Goal: Information Seeking & Learning: Learn about a topic

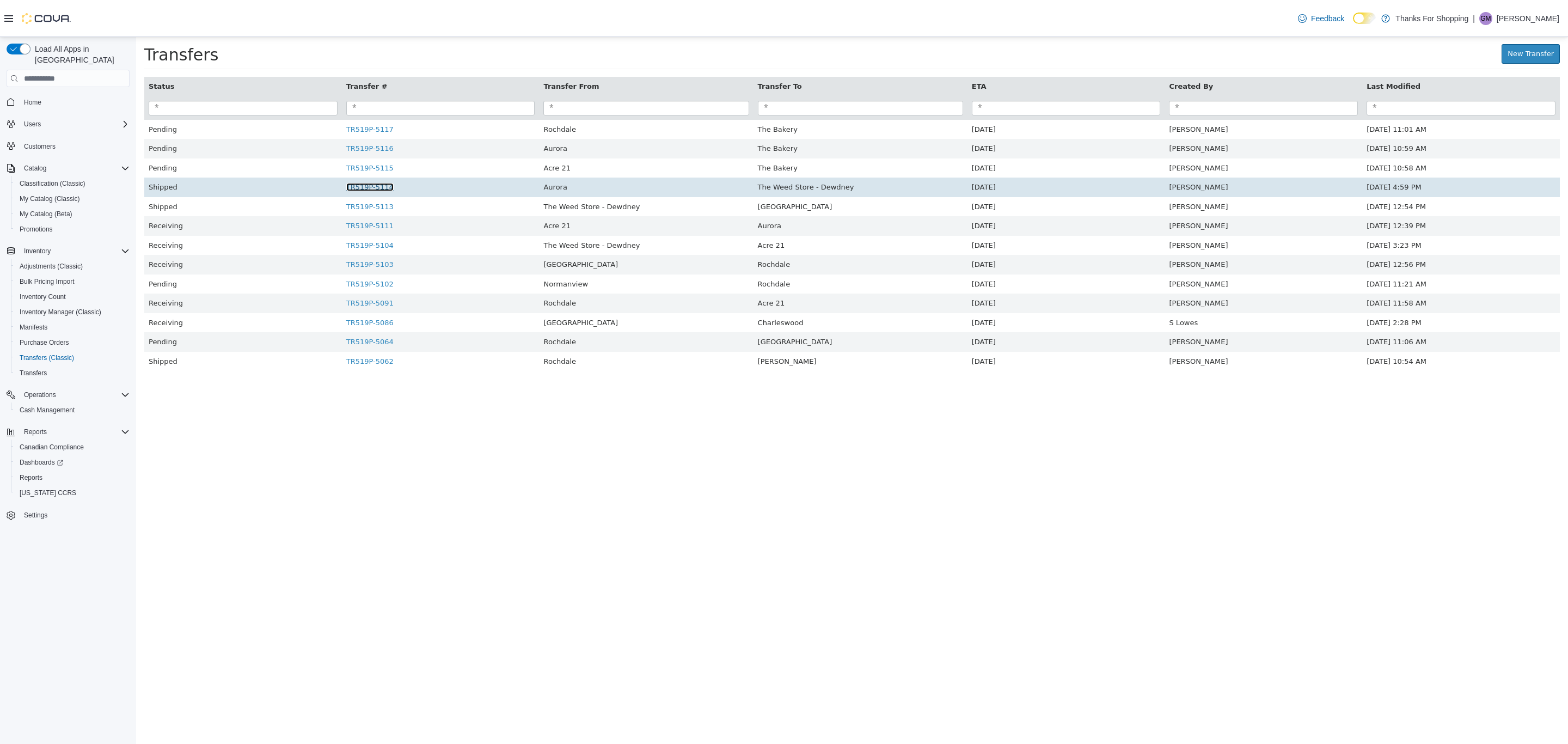
click at [376, 191] on link "TR519P-5114" at bounding box center [369, 187] width 48 height 8
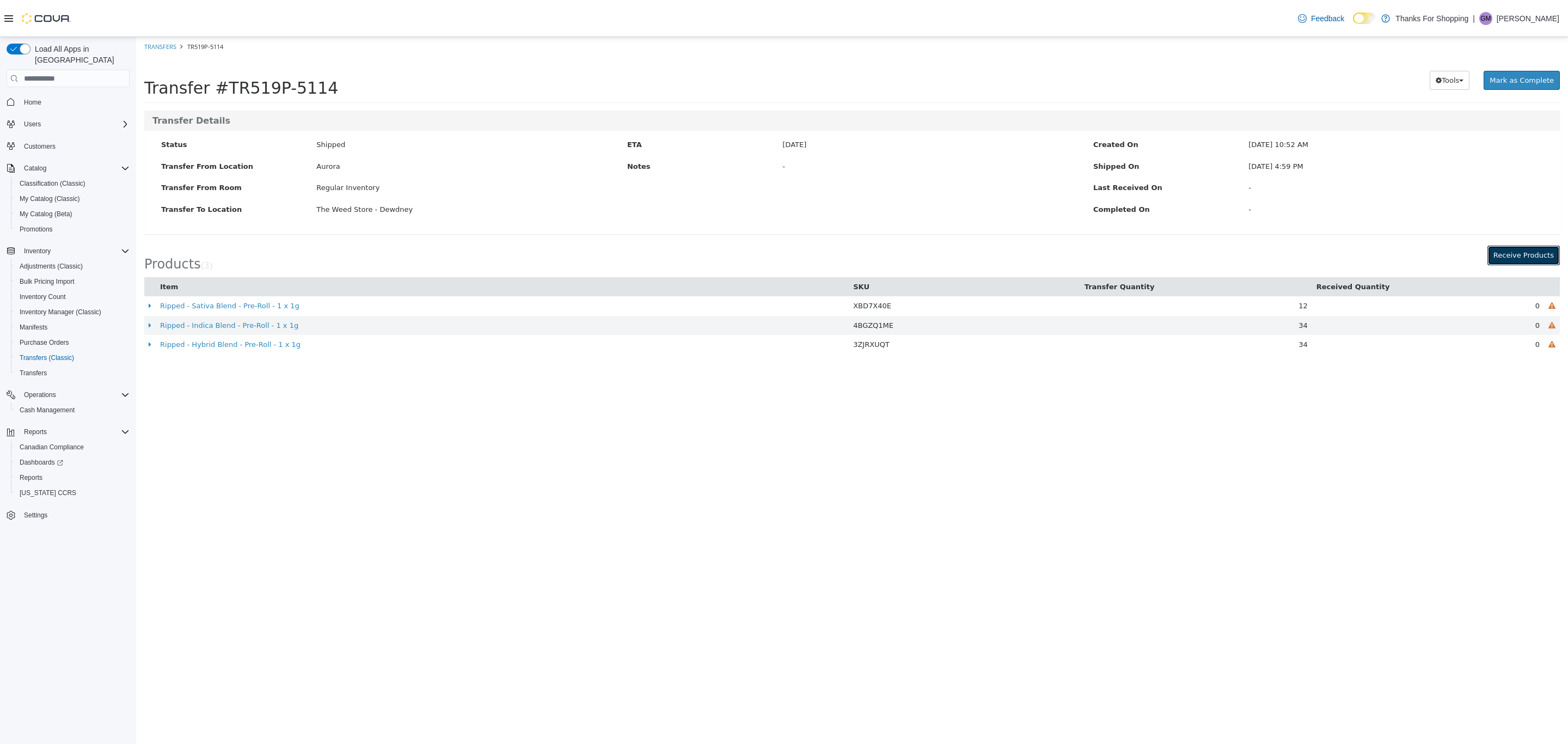
click at [1546, 249] on button "Receive Products" at bounding box center [1523, 255] width 73 height 19
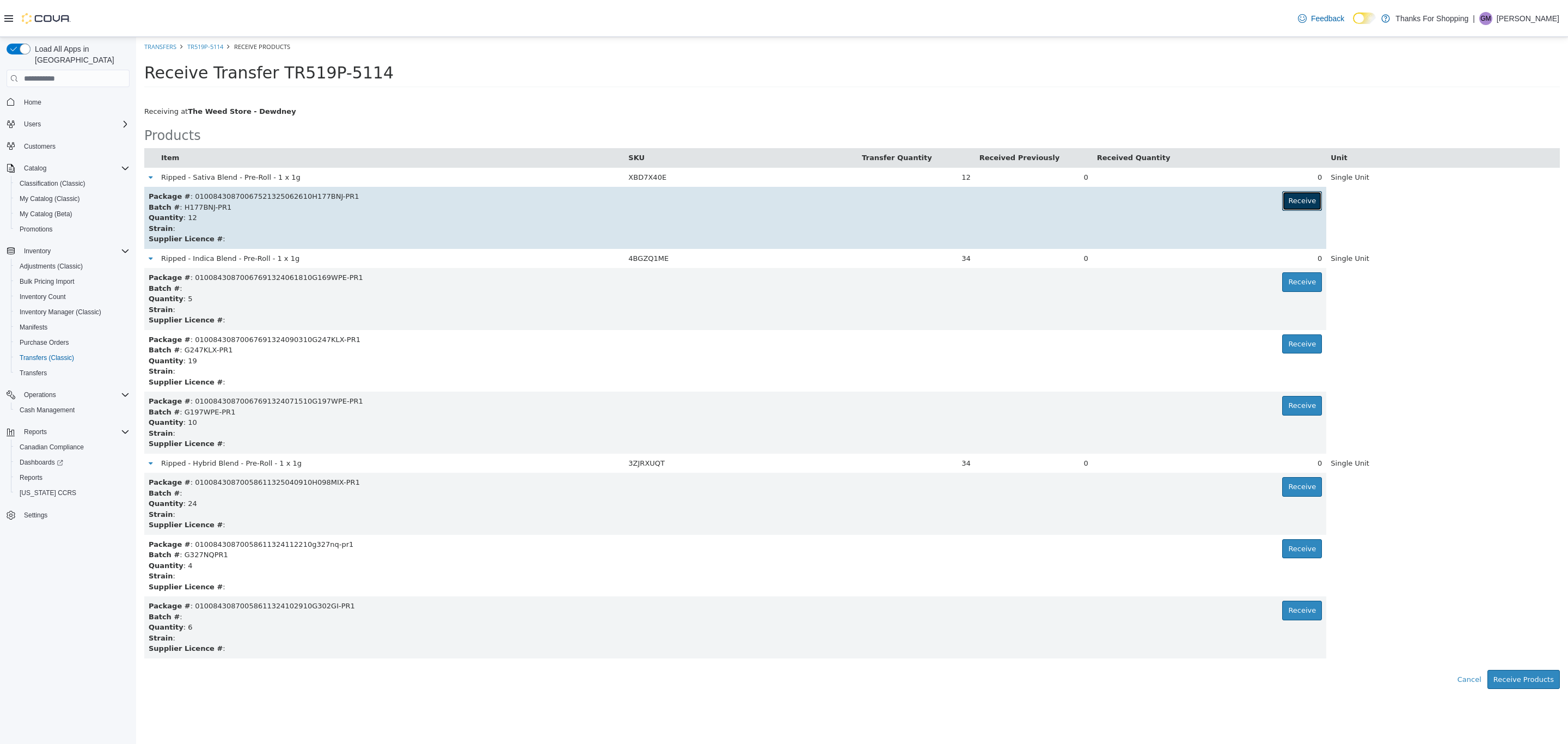
click at [1302, 199] on button "Receive" at bounding box center [1301, 201] width 40 height 19
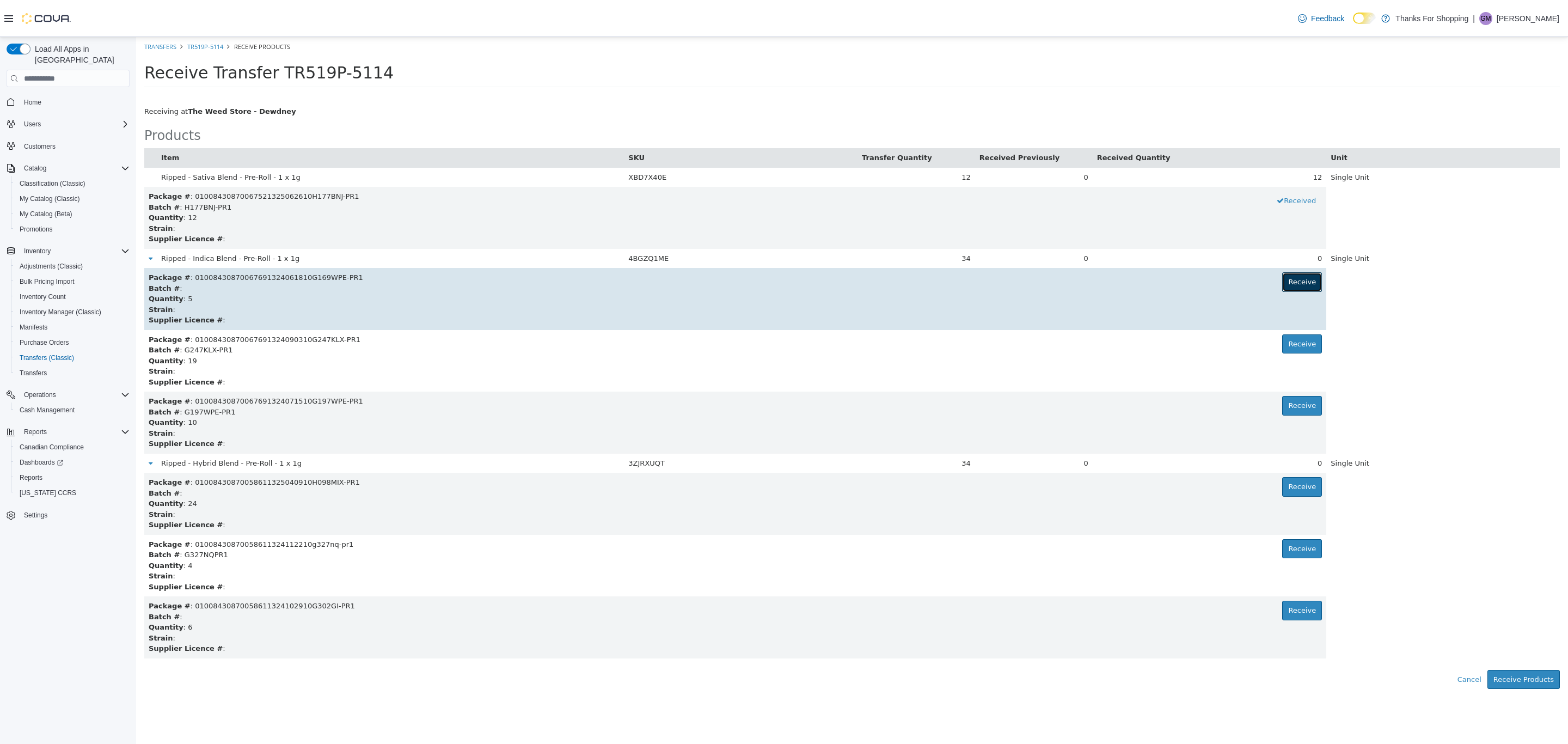
click at [1308, 281] on button "Receive" at bounding box center [1301, 282] width 40 height 19
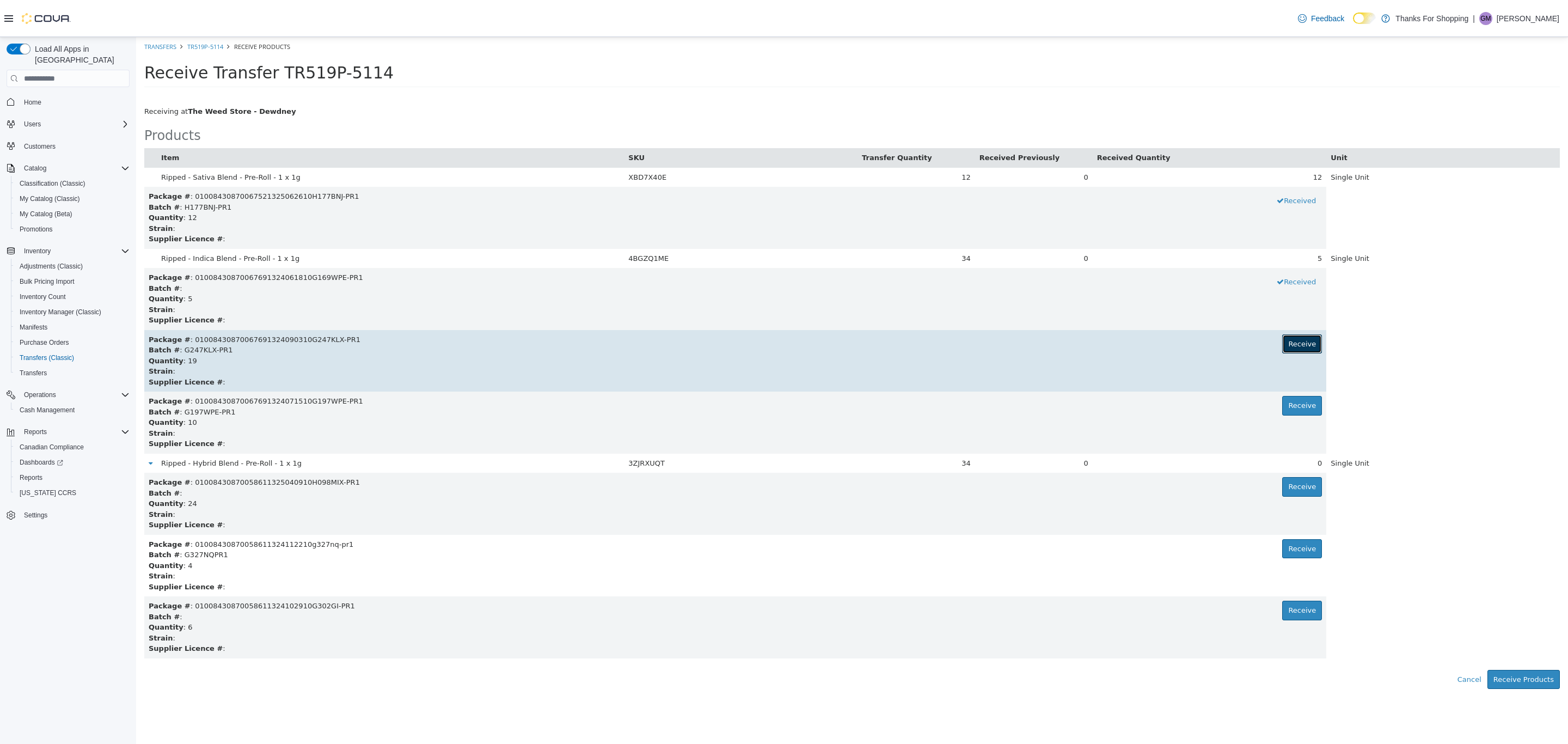
click at [1308, 347] on button "Receive" at bounding box center [1301, 344] width 40 height 19
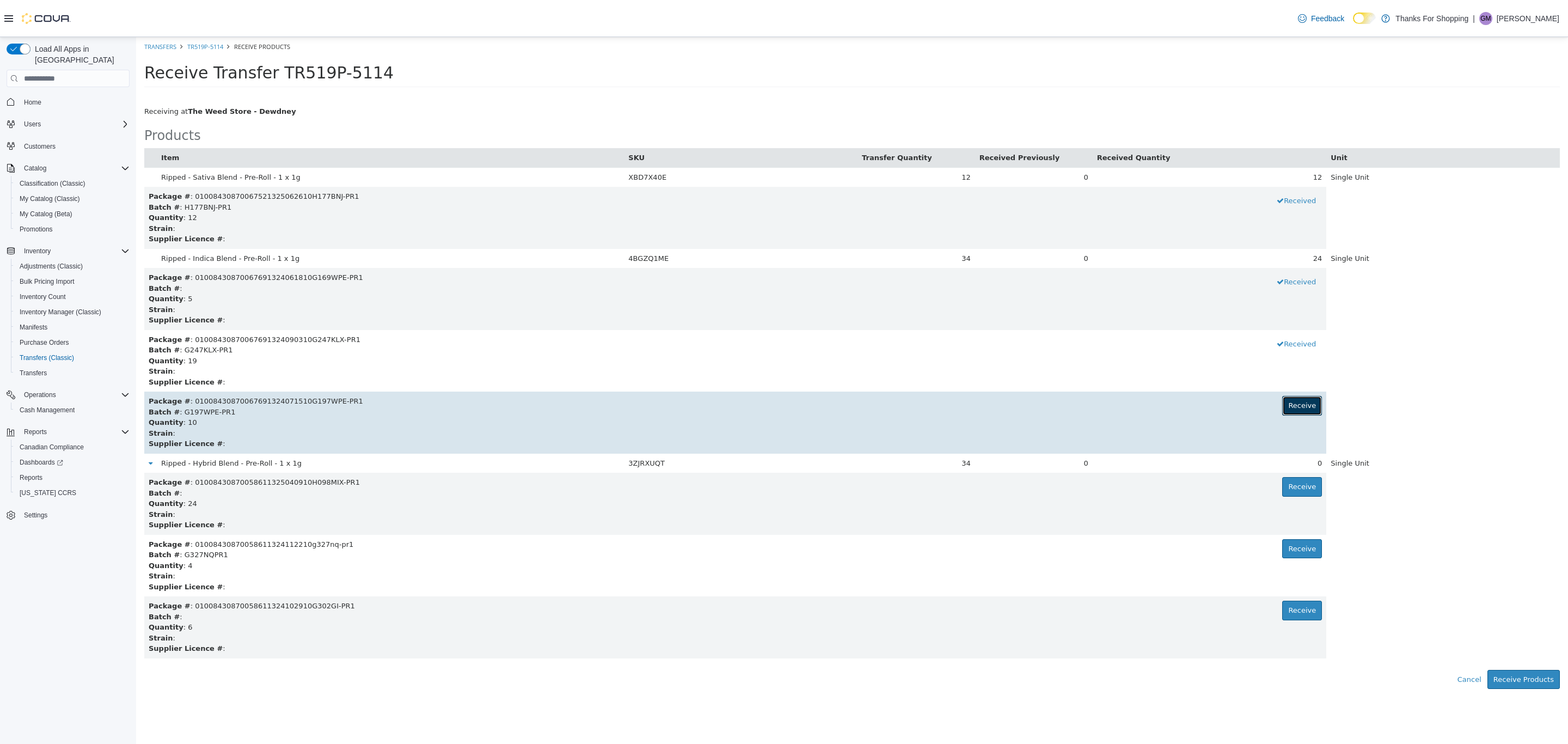
click at [1307, 404] on button "Receive" at bounding box center [1301, 405] width 40 height 19
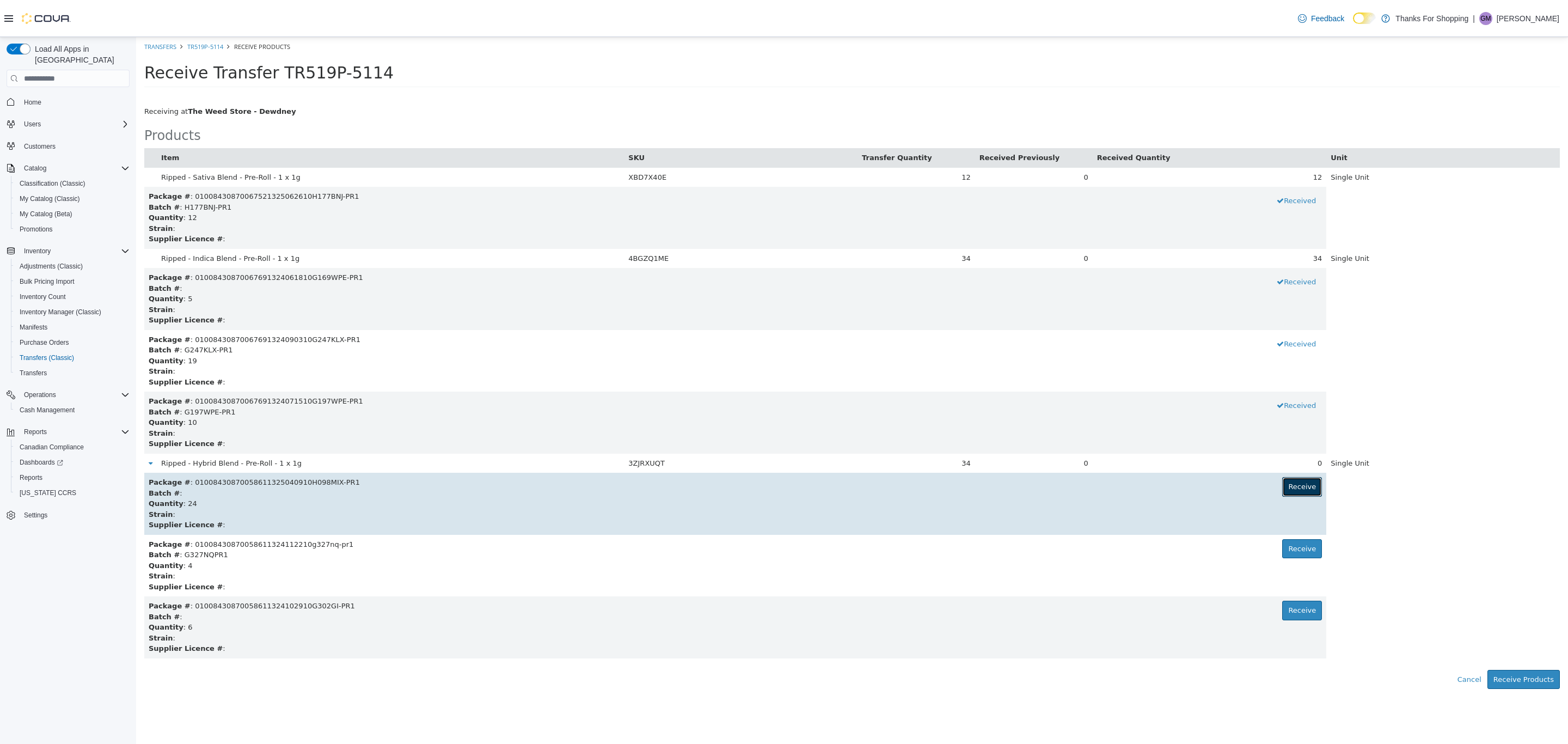
click at [1310, 487] on button "Receive" at bounding box center [1301, 487] width 40 height 19
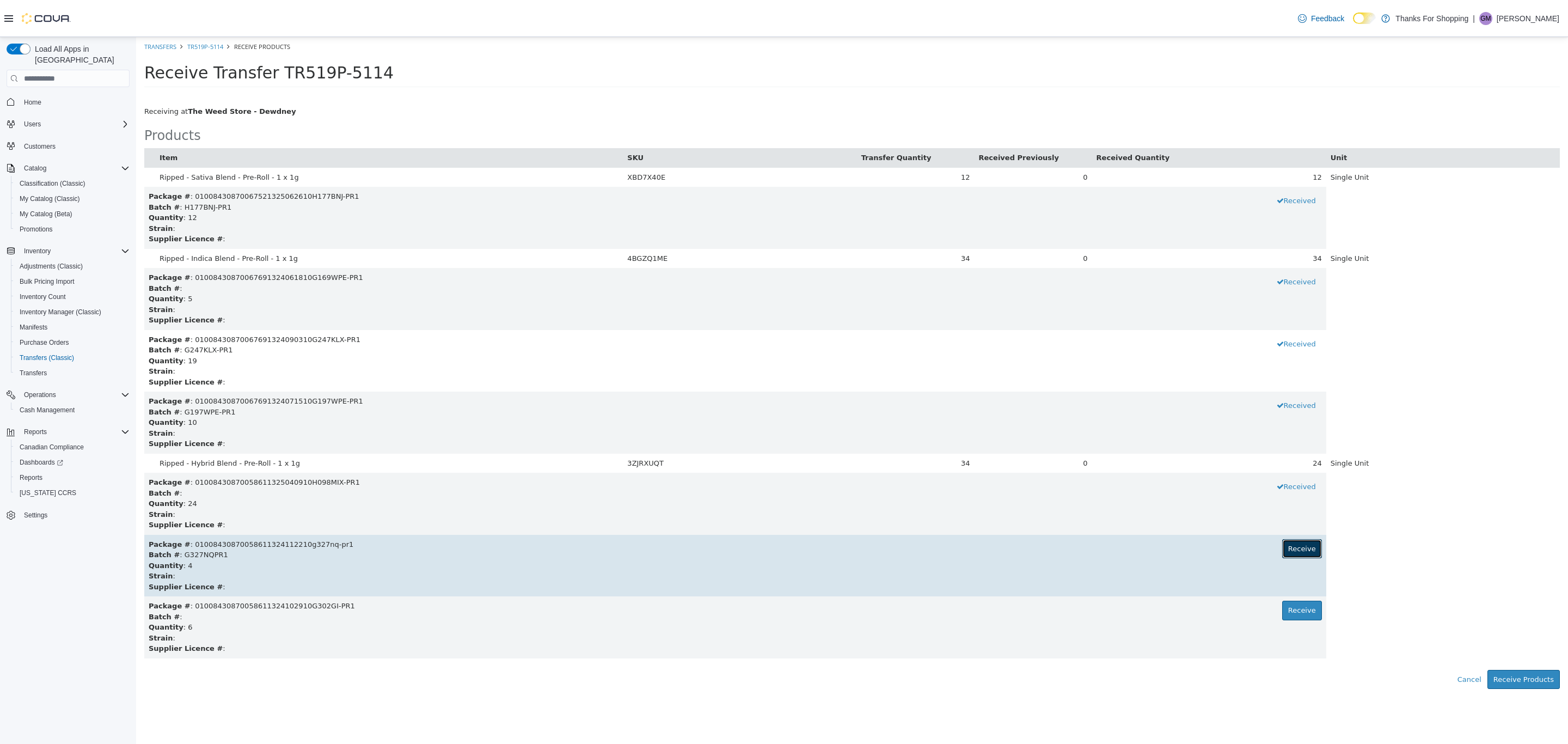
click at [1307, 551] on button "Receive" at bounding box center [1301, 549] width 40 height 19
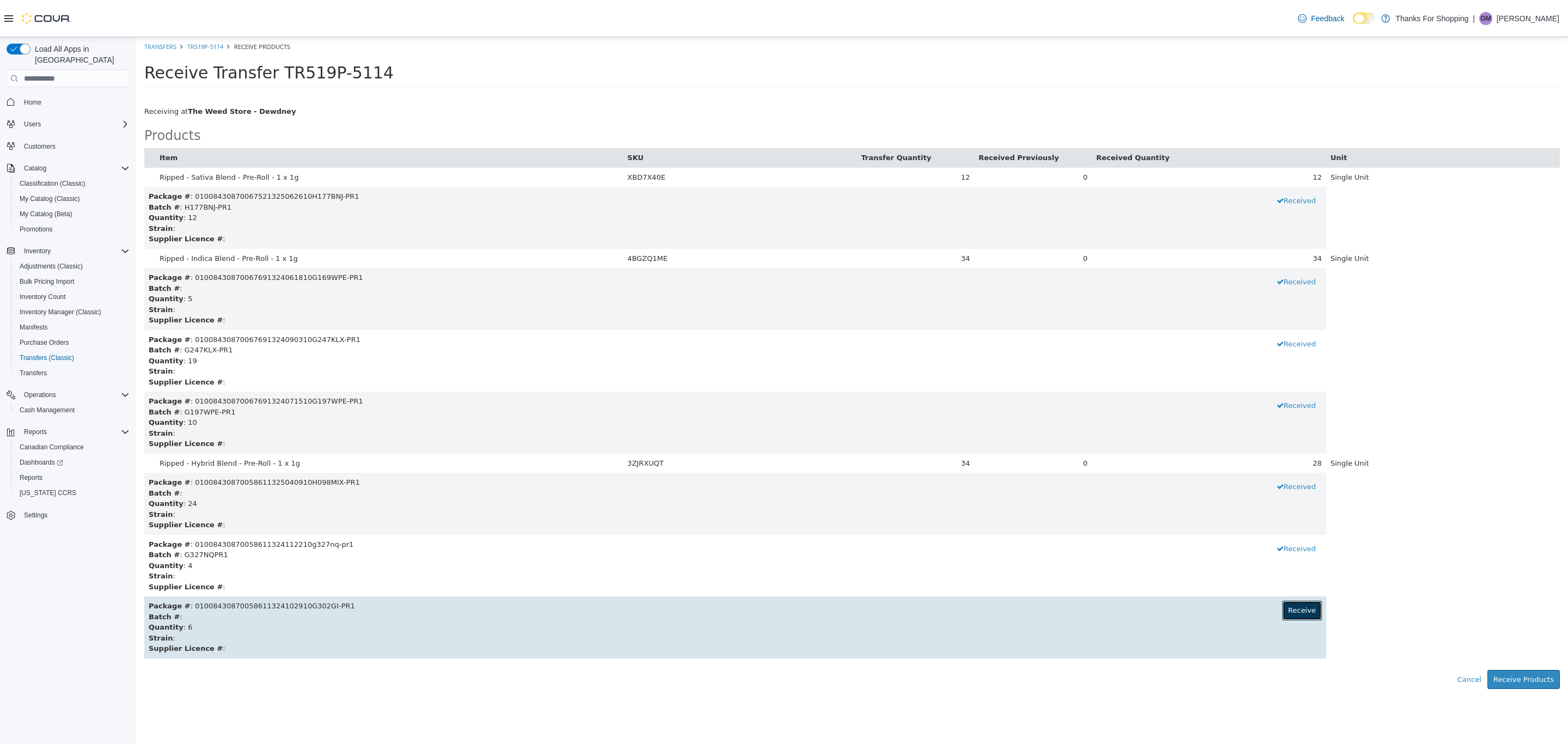
click at [1308, 615] on button "Receive" at bounding box center [1301, 610] width 40 height 19
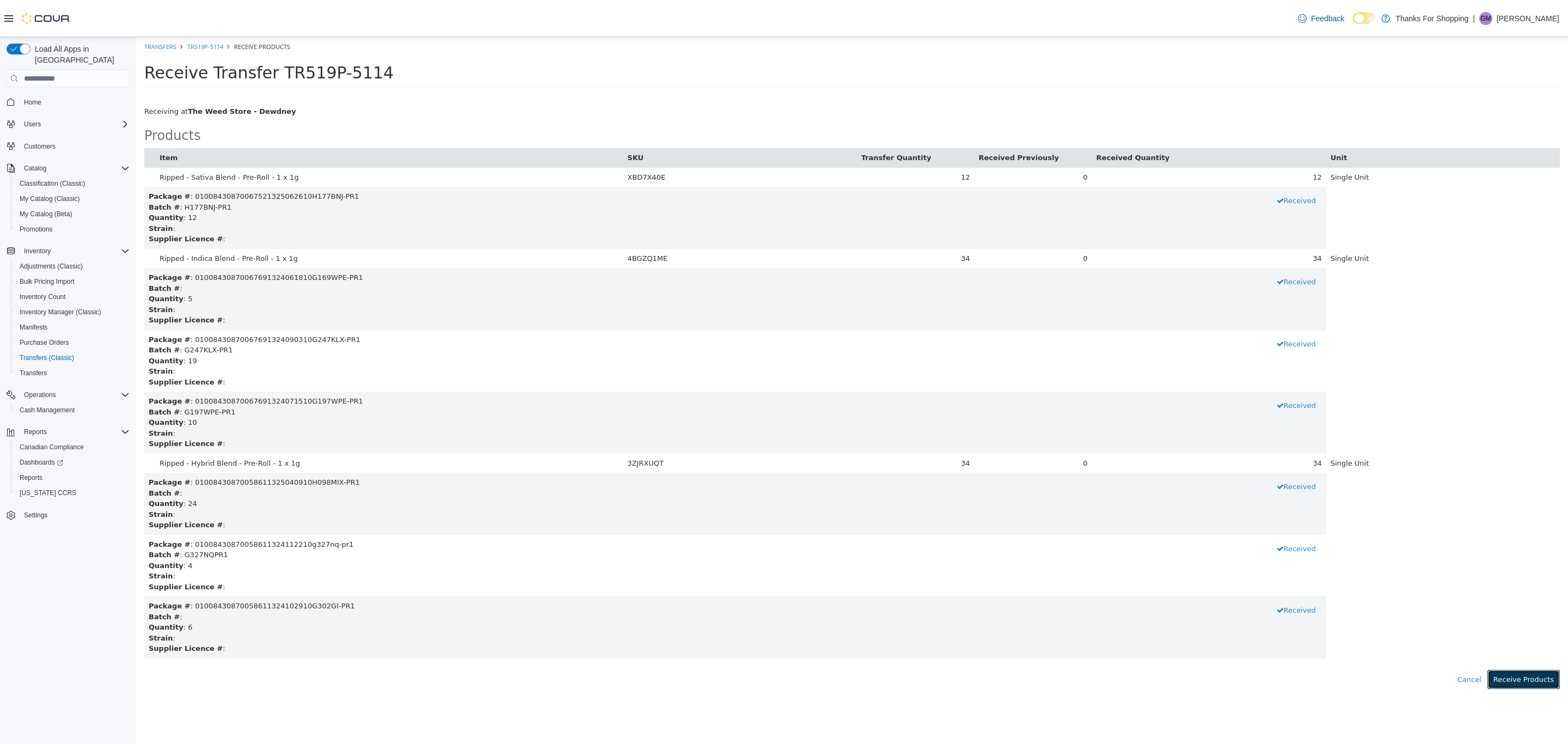
click at [1544, 677] on button "Receive Products" at bounding box center [1523, 679] width 73 height 19
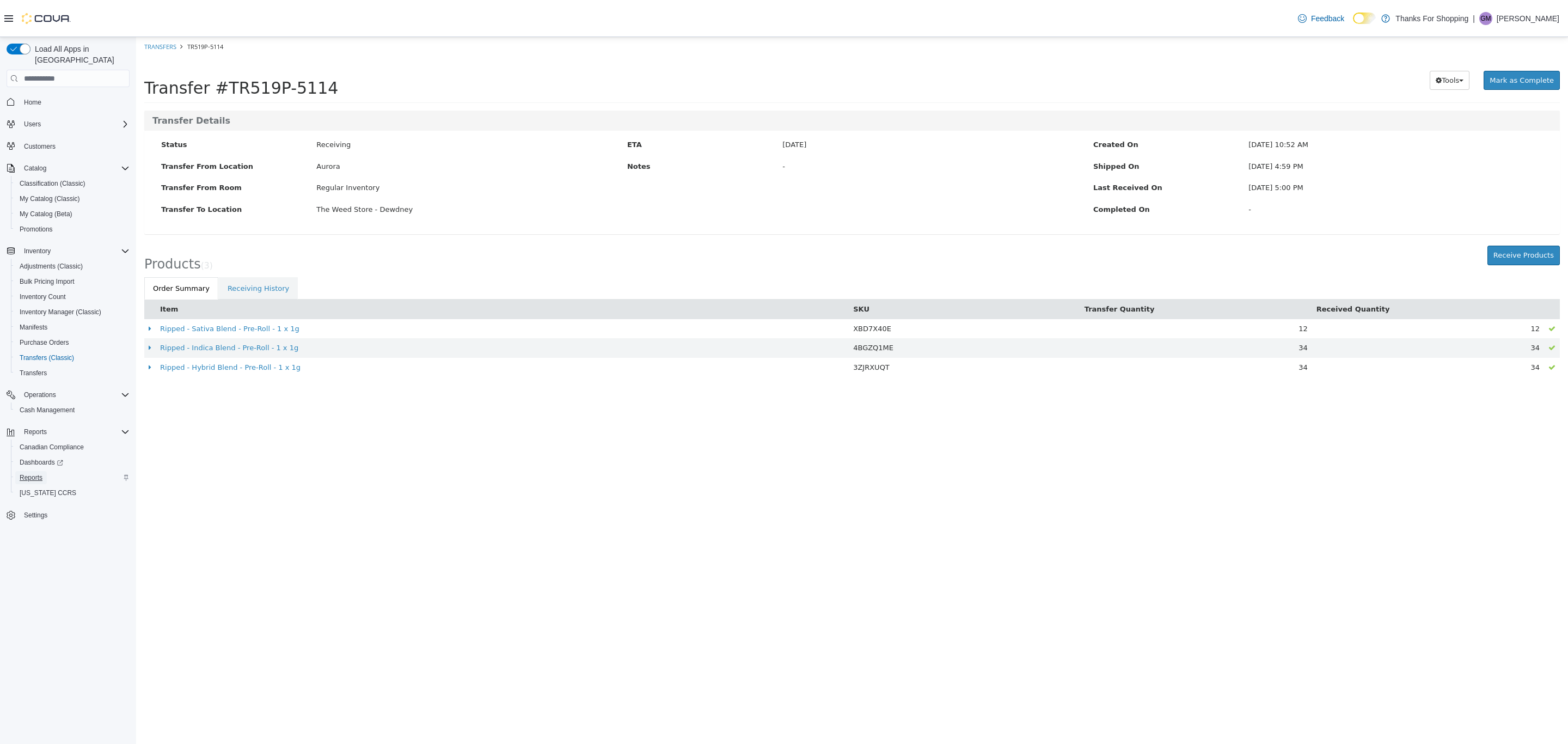
click at [39, 473] on span "Reports" at bounding box center [31, 477] width 23 height 9
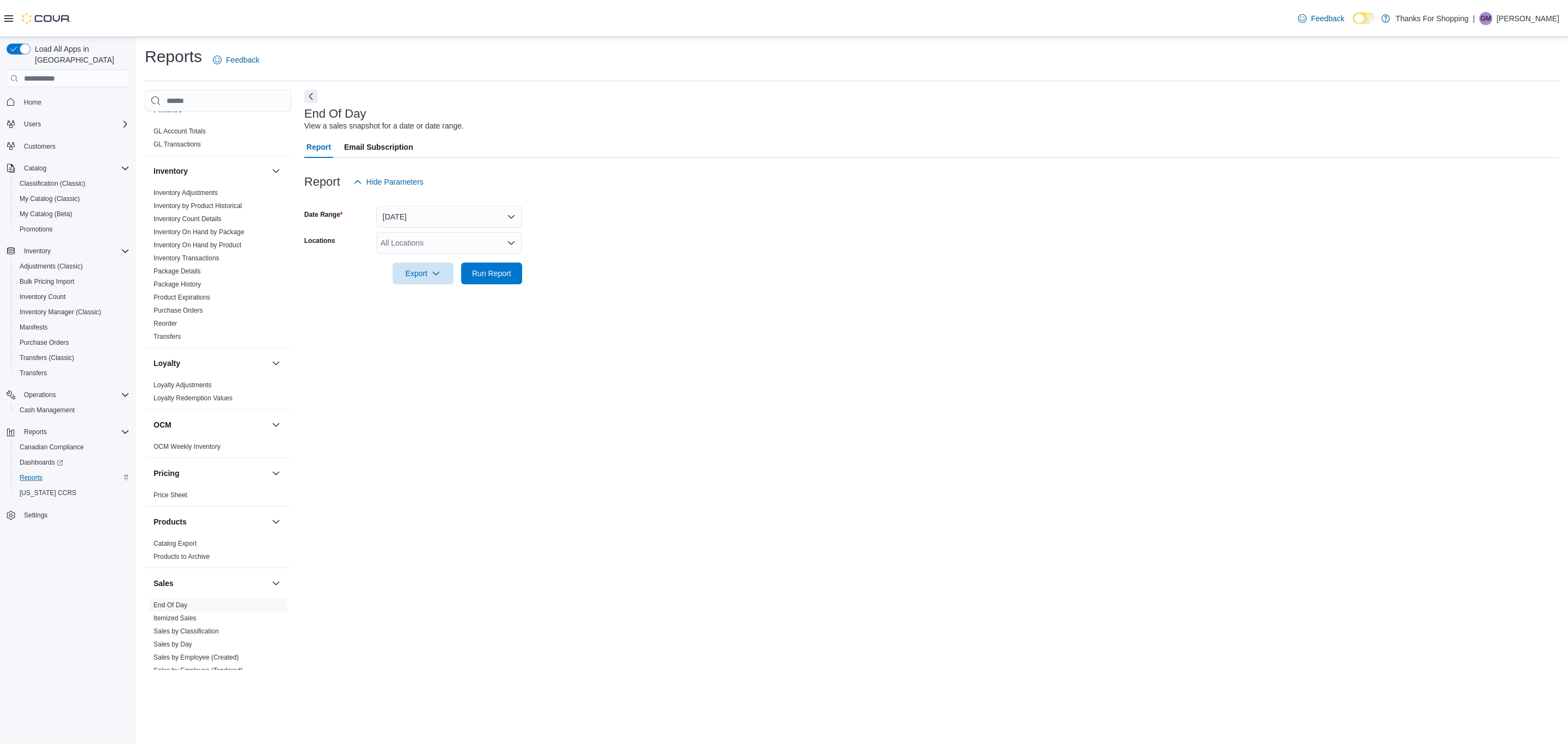
scroll to position [437, 0]
click at [198, 242] on link "Inventory On Hand by Product" at bounding box center [197, 245] width 87 height 8
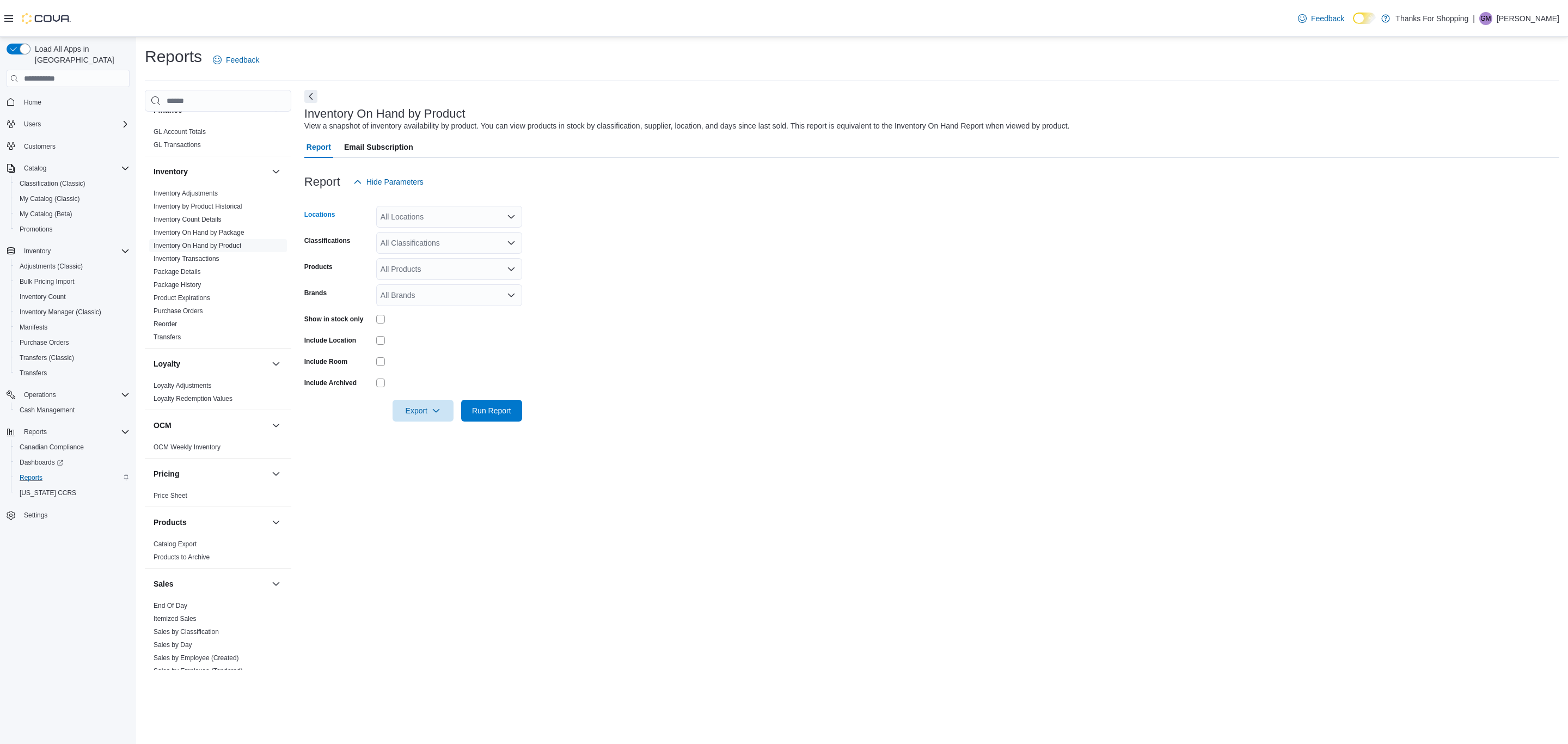
click at [508, 217] on icon "Open list of options" at bounding box center [511, 216] width 9 height 9
type input "***"
click at [479, 298] on span "The Weed Store - Dewdney" at bounding box center [452, 298] width 94 height 11
click at [603, 281] on form "Locations The Weed Store - Dewdney Classifications All Classifications Products…" at bounding box center [932, 307] width 1255 height 229
click at [500, 242] on div "All Classifications" at bounding box center [449, 243] width 145 height 21
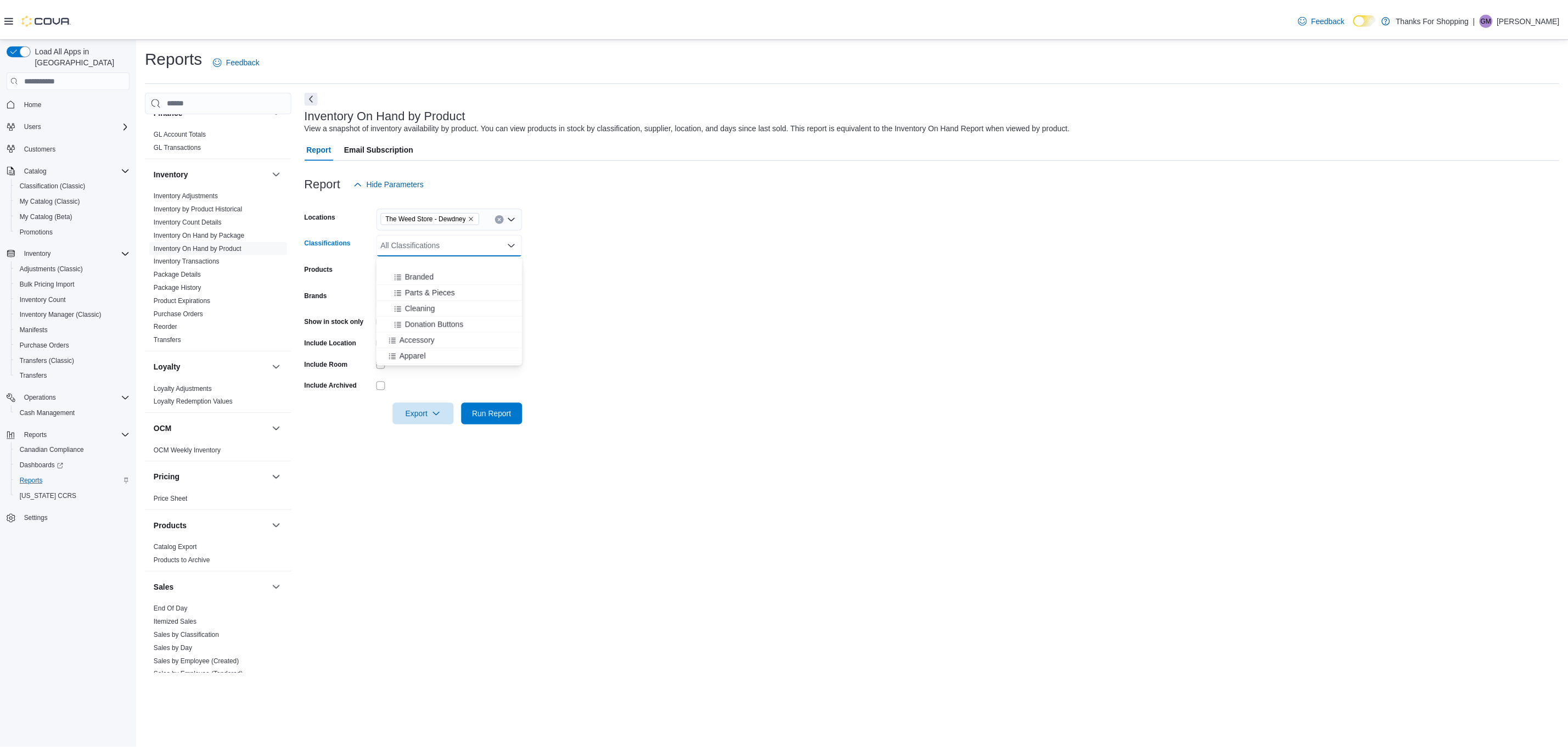
scroll to position [298, 0]
click at [438, 328] on span "Bulk Flower" at bounding box center [422, 331] width 40 height 11
click at [594, 358] on form "Locations The Weed Store - Dewdney Classifications Bulk Flower Products All Pro…" at bounding box center [939, 310] width 1265 height 231
click at [498, 413] on span "Run Report" at bounding box center [496, 413] width 39 height 11
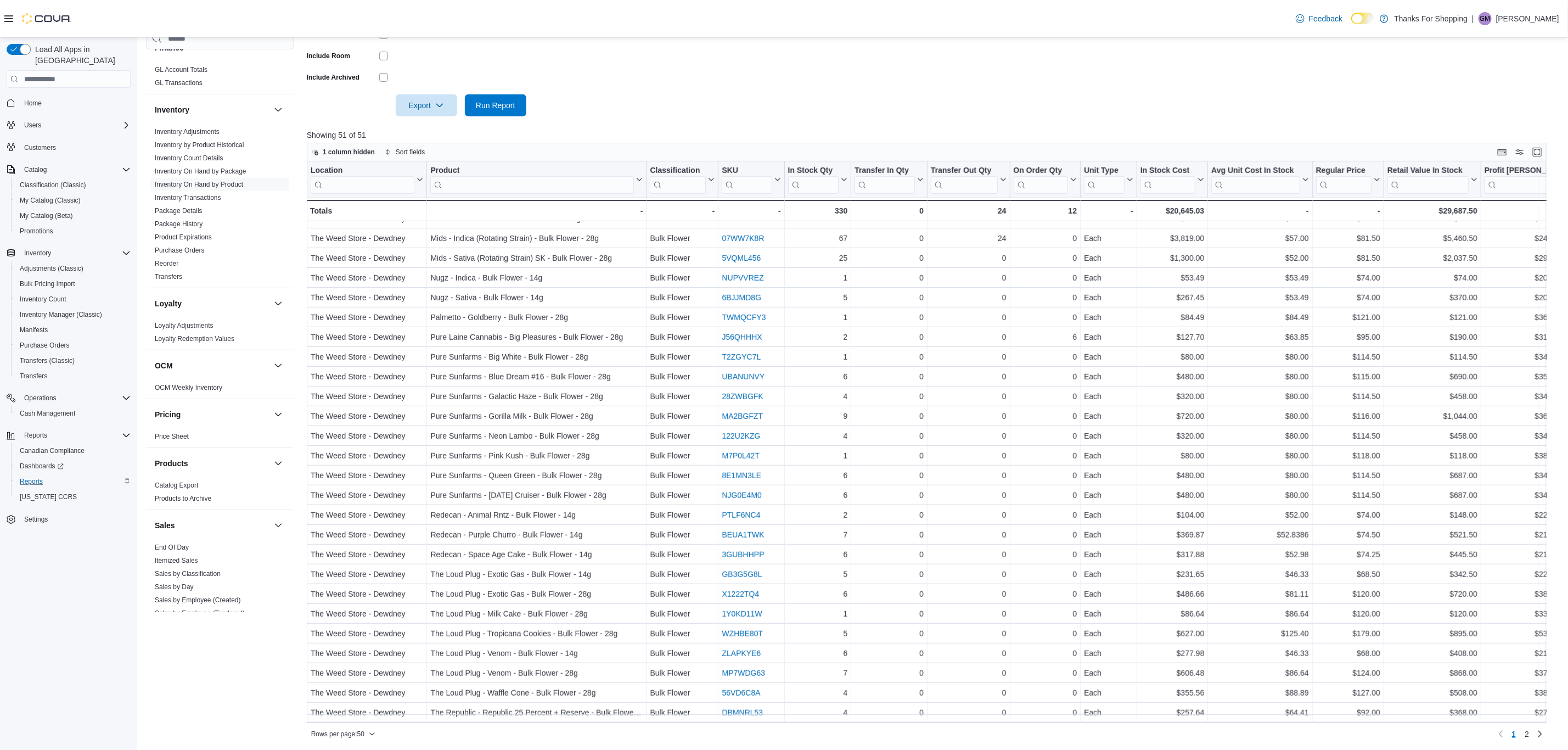
scroll to position [310, 0]
click at [513, 180] on input "search" at bounding box center [532, 184] width 203 height 18
type input "****"
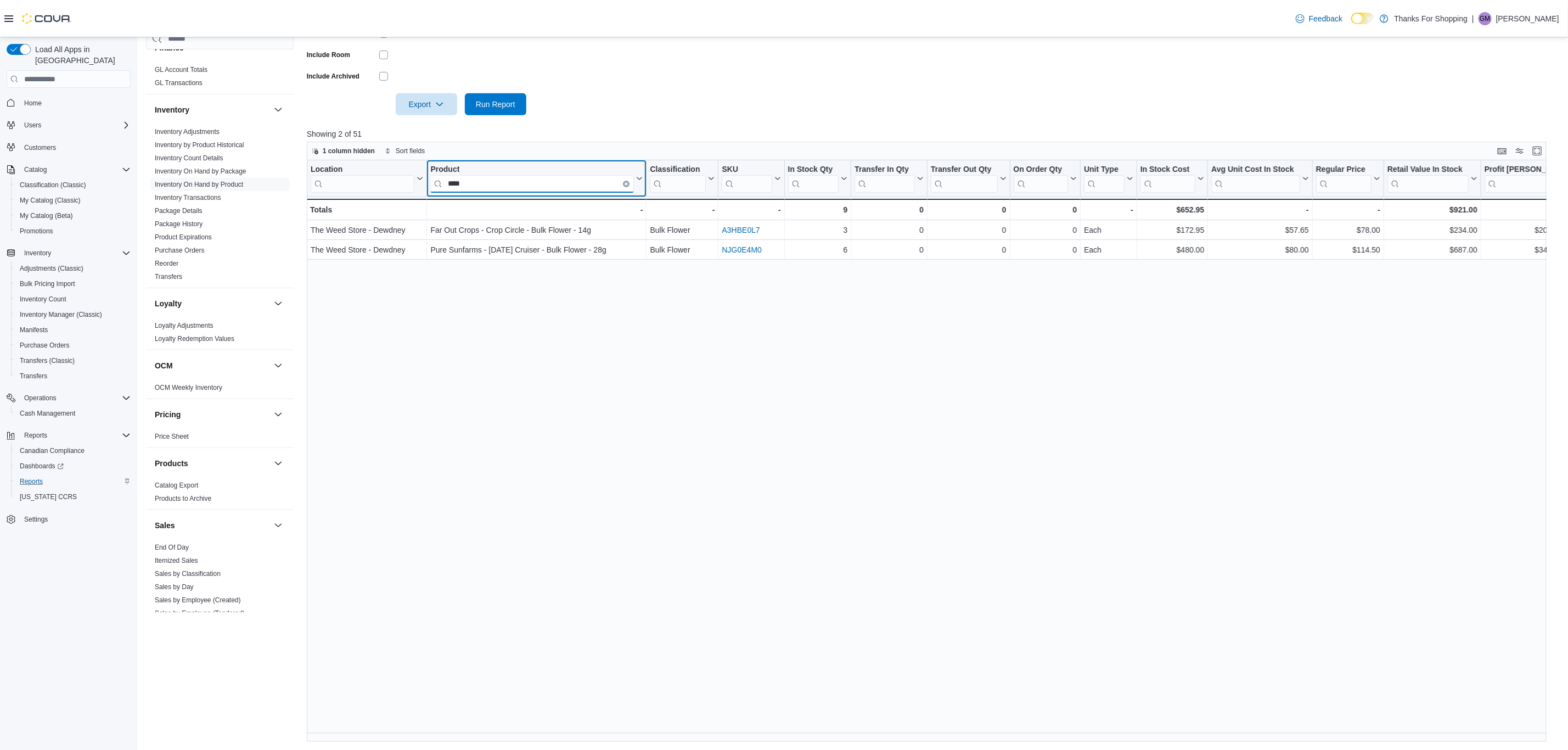
scroll to position [0, 0]
